Goal: Information Seeking & Learning: Learn about a topic

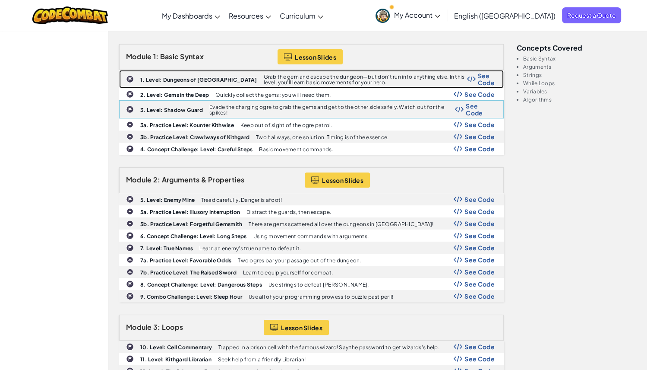
scroll to position [244, 0]
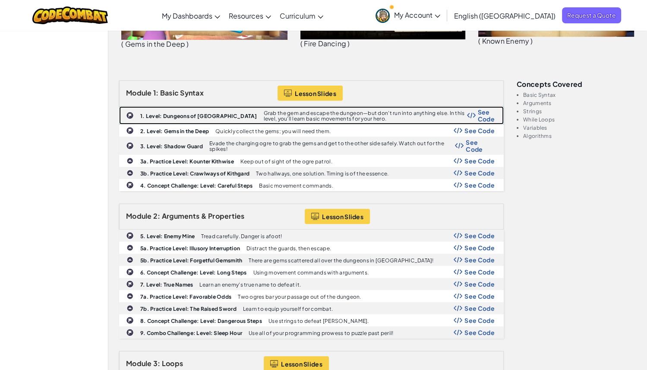
click at [195, 113] on b "1. Level: Dungeons of Kithgard" at bounding box center [198, 116] width 117 height 6
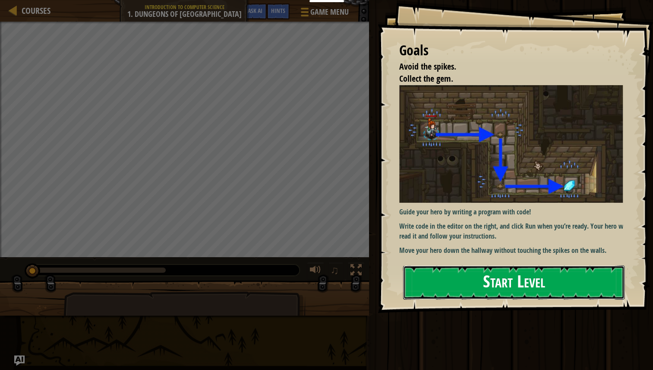
click at [514, 282] on button "Start Level" at bounding box center [513, 282] width 221 height 34
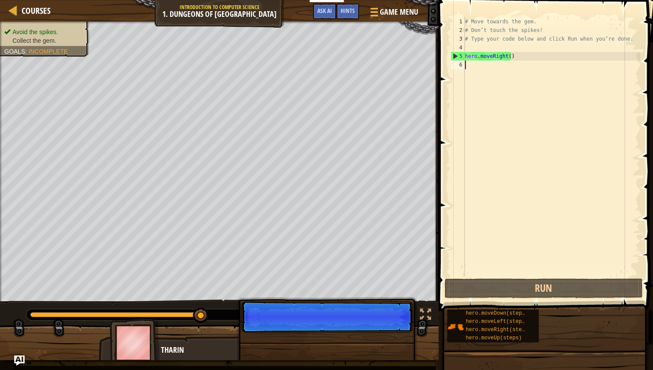
click at [394, 322] on p "Skip (esc) Continue" at bounding box center [326, 316] width 171 height 31
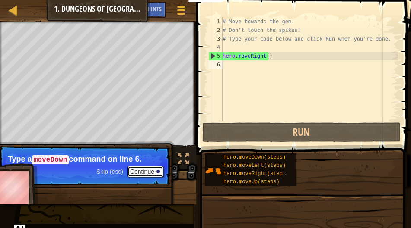
click at [145, 169] on button "Continue" at bounding box center [145, 171] width 36 height 11
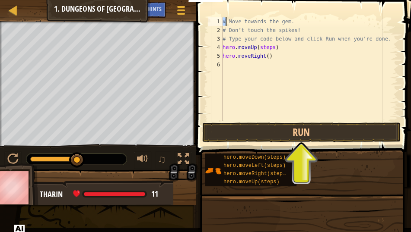
click at [226, 21] on div "# Move towards the gem. # Don’t touch the spikes! # Type your code below and cl…" at bounding box center [309, 77] width 177 height 121
type textarea "# Move towards the gem."
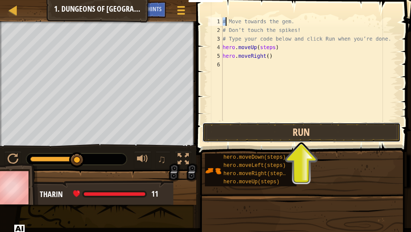
click at [297, 133] on button "Run" at bounding box center [301, 133] width 198 height 20
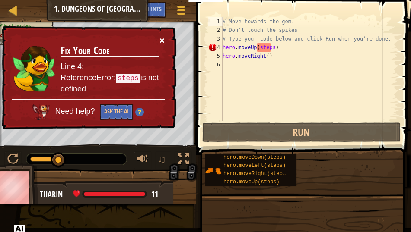
click at [162, 38] on button "×" at bounding box center [161, 40] width 5 height 9
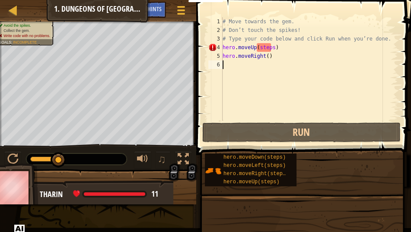
click at [232, 64] on div "# Move towards the gem. # Don’t touch the spikes! # Type your code below and cl…" at bounding box center [309, 77] width 177 height 121
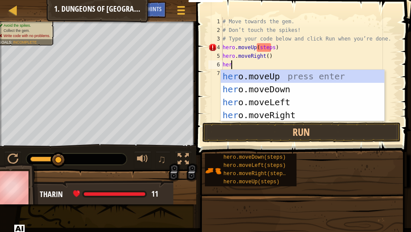
scroll to position [4, 0]
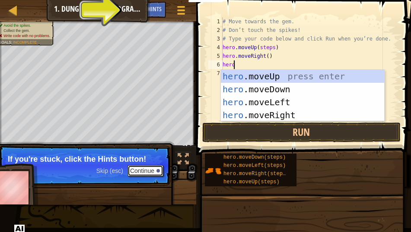
click at [148, 171] on button "Continue" at bounding box center [145, 170] width 36 height 11
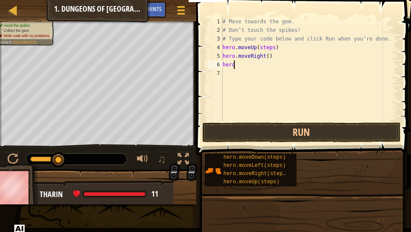
click at [244, 63] on div "# Move towards the gem. # Don’t touch the spikes! # Type your code below and cl…" at bounding box center [309, 77] width 177 height 121
click at [230, 48] on div "# Move towards the gem. # Don’t touch the spikes! # Type your code below and cl…" at bounding box center [309, 77] width 177 height 121
click at [15, 157] on div at bounding box center [12, 159] width 11 height 11
click at [262, 47] on div "# Move towards the gem. # Don’t touch the spikes! # Type your code below and cl…" at bounding box center [309, 77] width 177 height 121
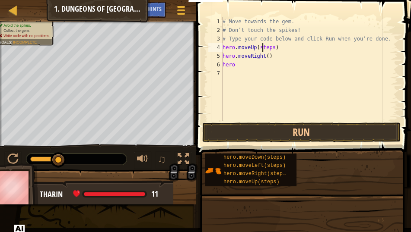
click at [262, 47] on div "# Move towards the gem. # Don’t touch the spikes! # Type your code below and cl…" at bounding box center [309, 77] width 177 height 121
click at [259, 48] on div "# Move towards the gem. # Don’t touch the spikes! # Type your code below and cl…" at bounding box center [309, 77] width 177 height 121
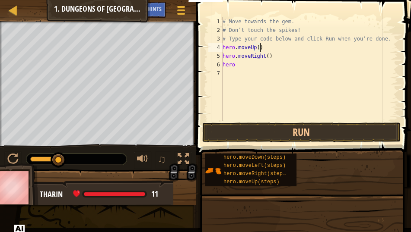
click at [248, 47] on div "# Move towards the gem. # Don’t touch the spikes! # Type your code below and cl…" at bounding box center [309, 77] width 177 height 121
type textarea ")"
click at [242, 65] on div "# Move towards the gem. # Don’t touch the spikes! # Type your code below and cl…" at bounding box center [309, 77] width 177 height 121
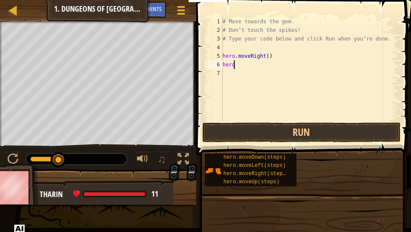
click at [265, 56] on div "# Move towards the gem. # Don’t touch the spikes! # Type your code below and cl…" at bounding box center [309, 77] width 177 height 121
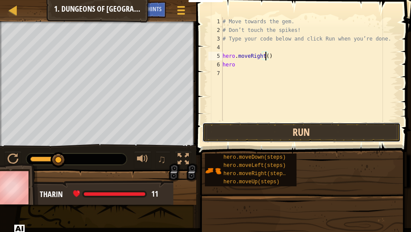
click at [298, 136] on button "Run" at bounding box center [301, 133] width 198 height 20
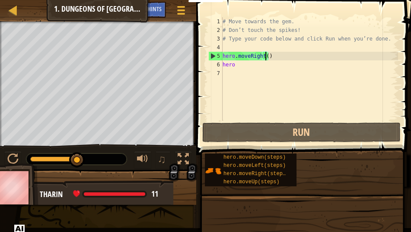
click at [235, 63] on div "# Move towards the gem. # Don’t touch the spikes! # Type your code below and cl…" at bounding box center [309, 77] width 177 height 121
type textarea "hero."
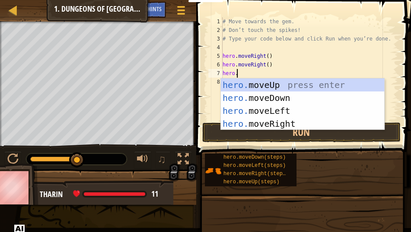
scroll to position [4, 0]
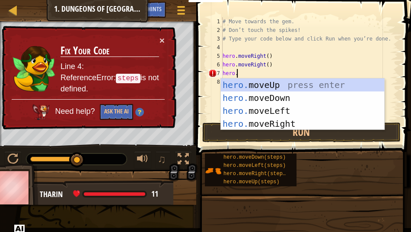
click at [272, 56] on div "# Move towards the gem. # Don’t touch the spikes! # Type your code below and cl…" at bounding box center [309, 77] width 177 height 121
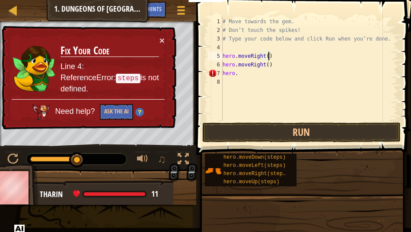
click at [256, 63] on div "# Move towards the gem. # Don’t touch the spikes! # Type your code below and cl…" at bounding box center [309, 77] width 177 height 121
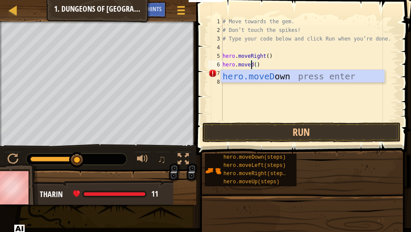
scroll to position [4, 2]
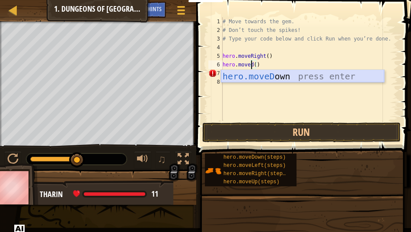
click at [274, 79] on div "hero.moveD own press enter" at bounding box center [302, 89] width 163 height 39
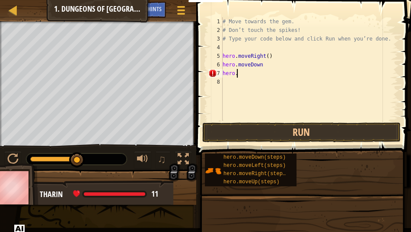
click at [247, 77] on div "# Move towards the gem. # Don’t touch the spikes! # Type your code below and cl…" at bounding box center [309, 77] width 177 height 121
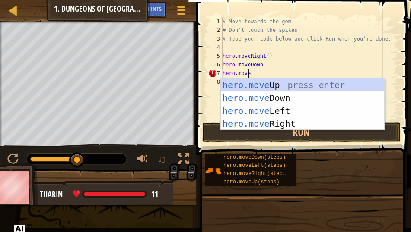
type textarea "hero.moveri"
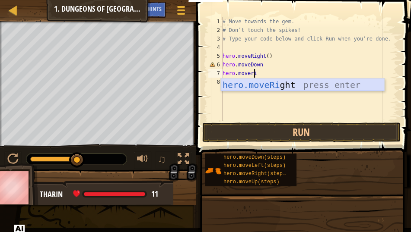
click at [262, 82] on div "hero.moveRi ght press enter" at bounding box center [302, 98] width 163 height 39
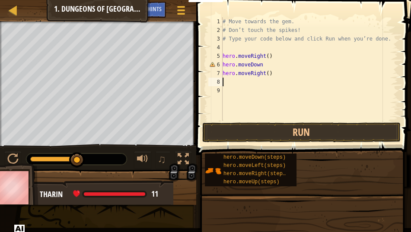
scroll to position [4, 0]
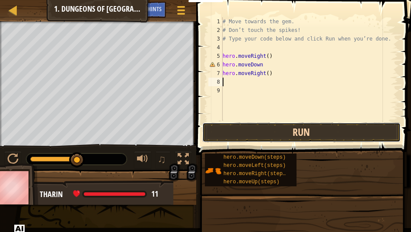
click at [287, 133] on button "Run" at bounding box center [301, 133] width 198 height 20
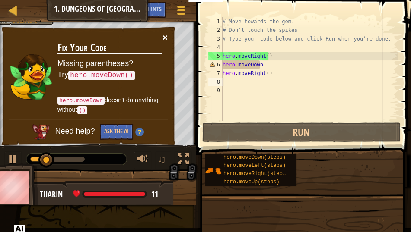
click at [164, 39] on button "×" at bounding box center [164, 37] width 5 height 9
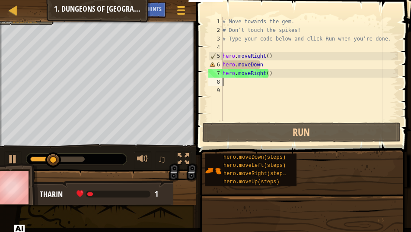
click at [263, 63] on div "# Move towards the gem. # Don’t touch the spikes! # Type your code below and cl…" at bounding box center [309, 77] width 177 height 121
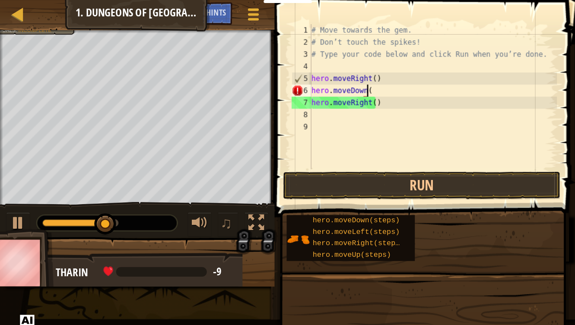
scroll to position [4, 3]
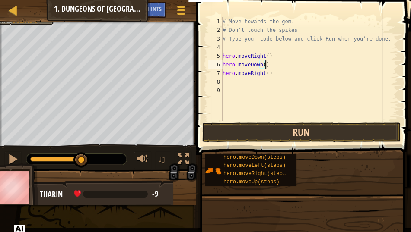
type textarea "hero.moveDown()"
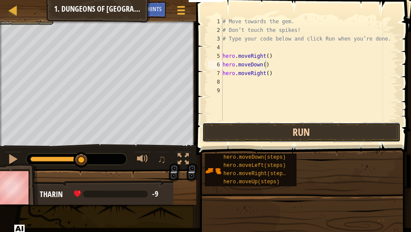
click at [291, 132] on button "Run" at bounding box center [301, 133] width 198 height 20
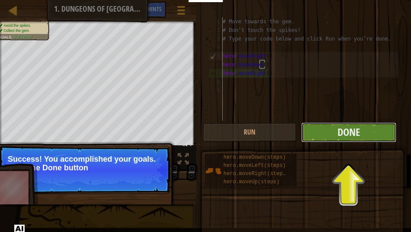
click at [363, 131] on button "Done" at bounding box center [348, 133] width 95 height 20
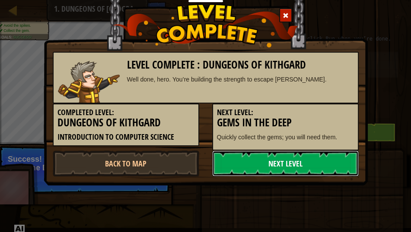
click at [277, 159] on link "Next Level" at bounding box center [285, 164] width 146 height 26
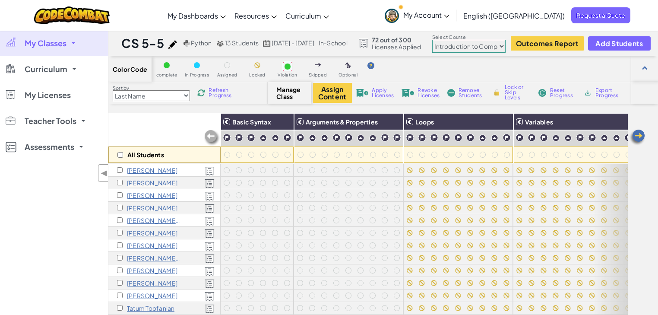
select select "560f1a9f22961295f9427742"
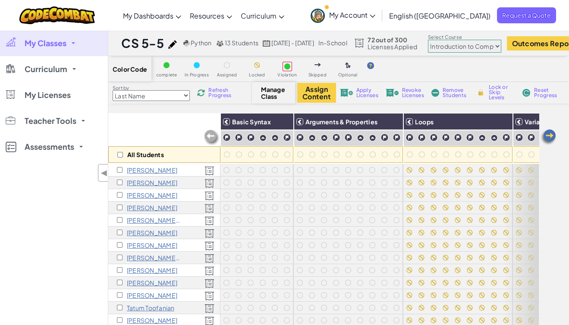
scroll to position [47, 0]
